Goal: Task Accomplishment & Management: Manage account settings

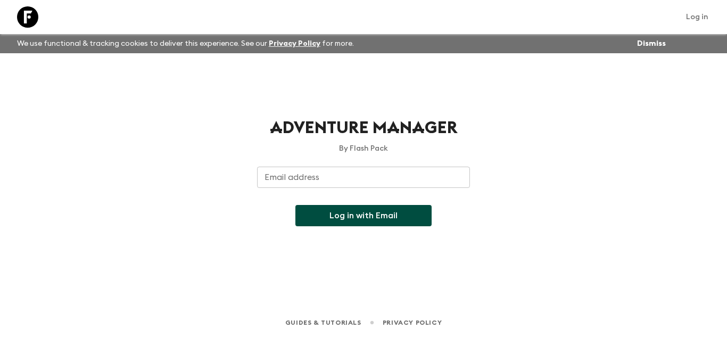
click at [339, 179] on input "Email address" at bounding box center [363, 177] width 213 height 21
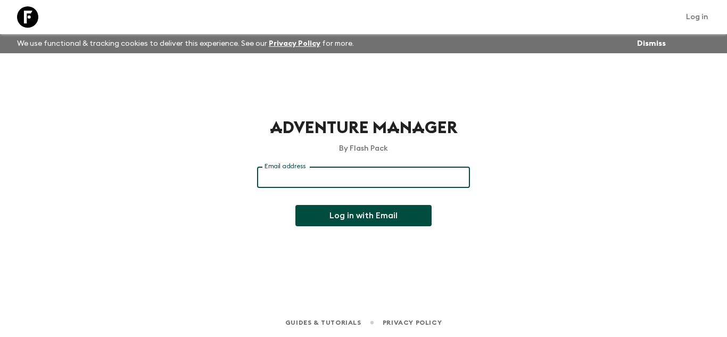
click at [250, 195] on div "Adventure Manager By Flash Pack Email address Email address ​ Log in with Email" at bounding box center [363, 165] width 681 height 225
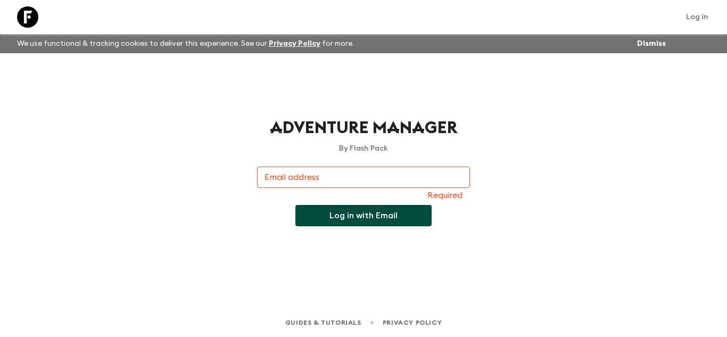
click at [350, 170] on input "Email address" at bounding box center [363, 177] width 213 height 21
click at [243, 238] on div "Adventure Manager By Flash Pack Email address Email address Required Log in wit…" at bounding box center [363, 165] width 681 height 225
click at [282, 175] on input "Email address" at bounding box center [363, 177] width 213 height 21
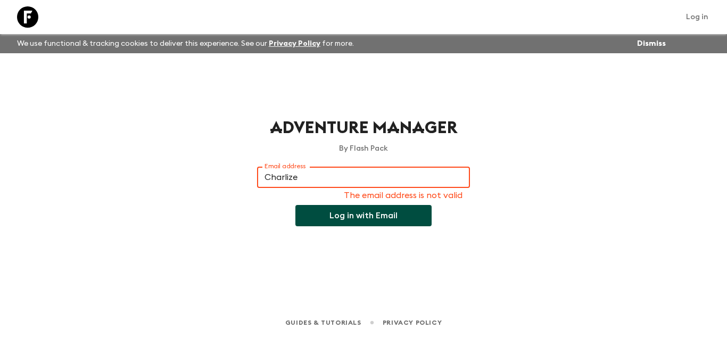
type input "[EMAIL_ADDRESS][DOMAIN_NAME]"
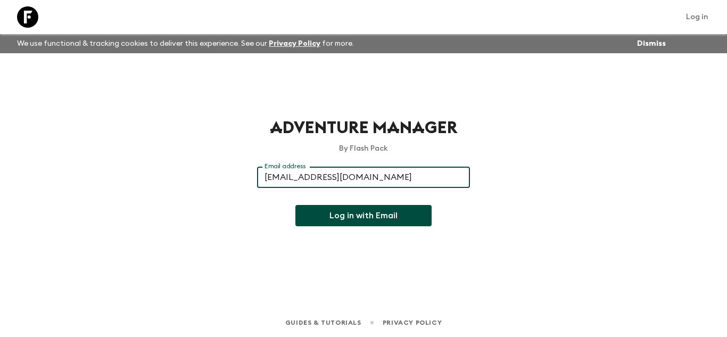
click at [371, 210] on button "Log in with Email" at bounding box center [363, 215] width 136 height 21
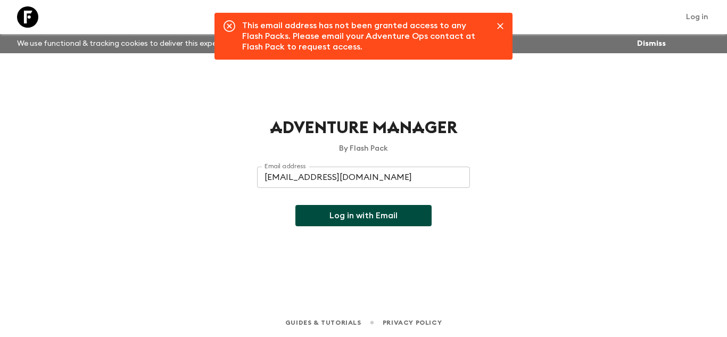
click at [495, 24] on icon "Close" at bounding box center [500, 26] width 11 height 11
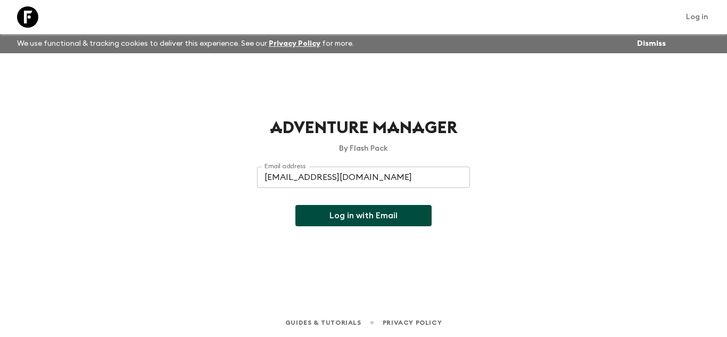
click at [553, 162] on div "Adventure Manager By Flash Pack Email address [EMAIL_ADDRESS][DOMAIN_NAME] Emai…" at bounding box center [363, 165] width 681 height 225
click at [227, 207] on div "Adventure Manager By Flash Pack Email address [EMAIL_ADDRESS][DOMAIN_NAME] Emai…" at bounding box center [363, 165] width 681 height 225
click at [357, 211] on button "Log in with Email" at bounding box center [363, 215] width 136 height 21
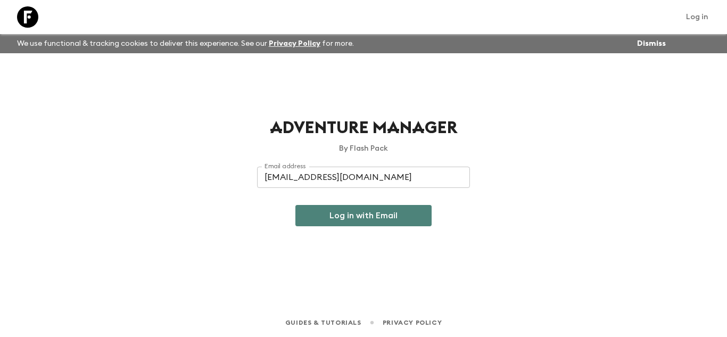
click at [374, 216] on button "Log in with Email" at bounding box center [363, 215] width 136 height 21
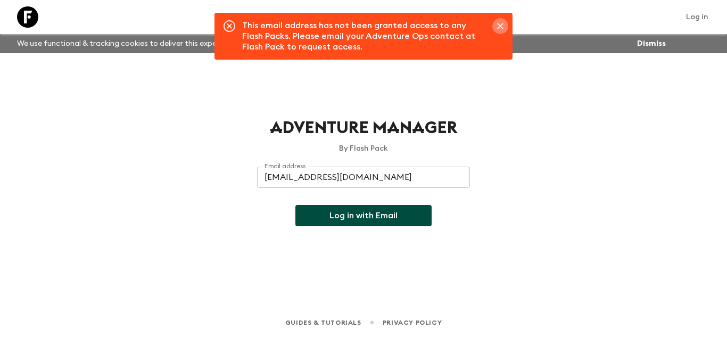
click at [502, 25] on icon "Close" at bounding box center [500, 26] width 6 height 6
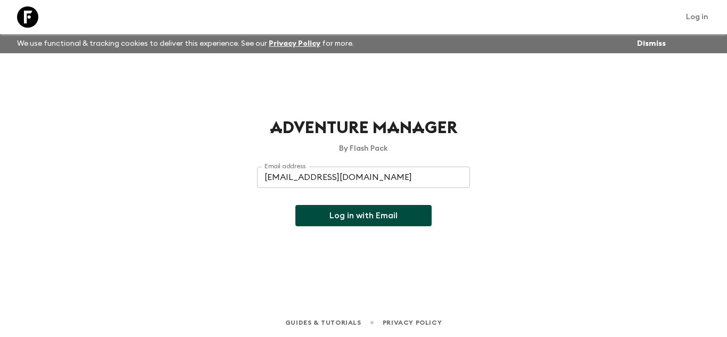
click at [139, 83] on div "Adventure Manager By Flash Pack Email address [EMAIL_ADDRESS][DOMAIN_NAME] Emai…" at bounding box center [363, 165] width 681 height 225
